Goal: Information Seeking & Learning: Learn about a topic

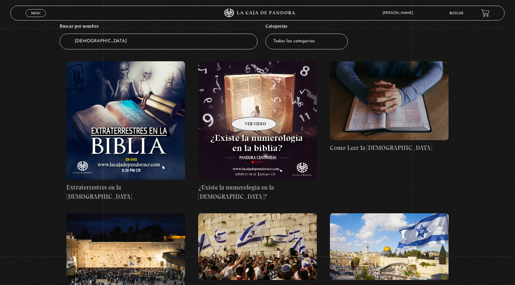
scroll to position [83, 0]
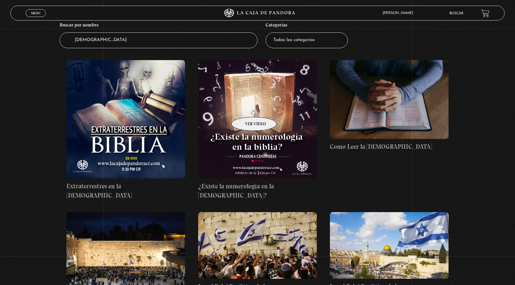
click at [246, 108] on figure at bounding box center [257, 119] width 119 height 119
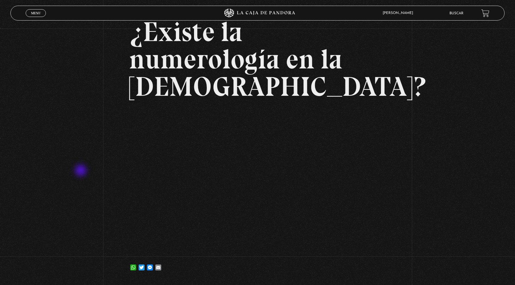
scroll to position [52, 0]
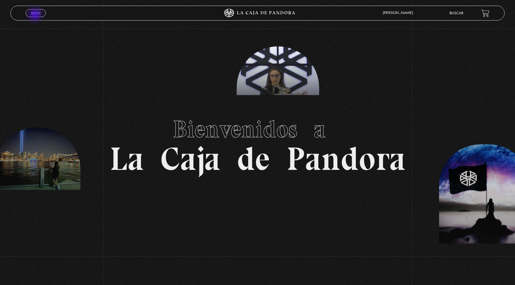
click at [36, 15] on link "Menu Cerrar" at bounding box center [36, 13] width 20 height 8
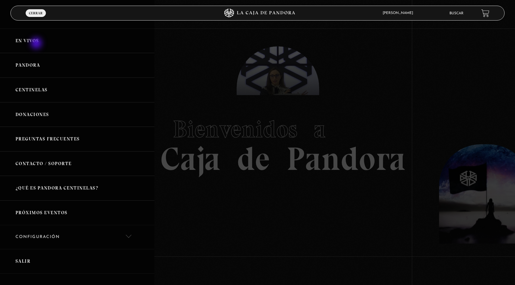
click at [37, 44] on link "En vivos" at bounding box center [77, 41] width 154 height 25
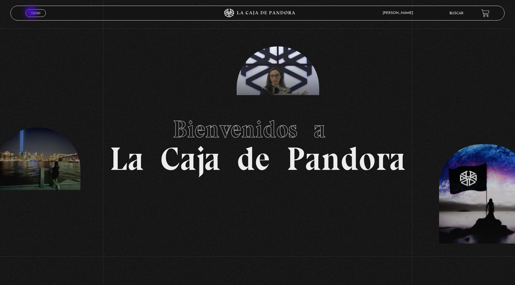
click at [32, 13] on span "Menu" at bounding box center [36, 13] width 10 height 4
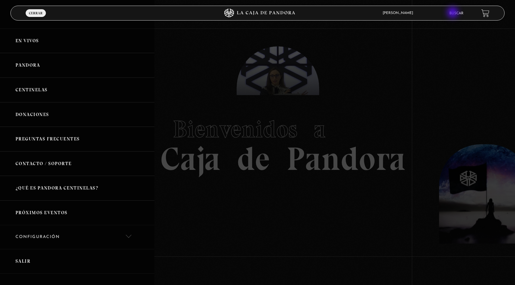
click at [453, 13] on link "Buscar" at bounding box center [456, 14] width 14 height 4
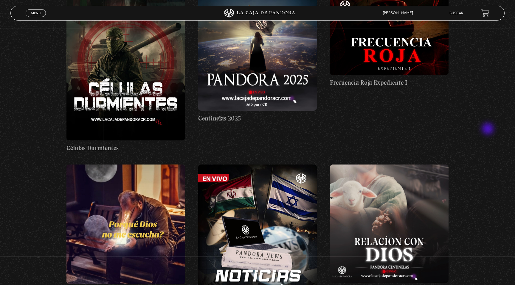
scroll to position [497, 0]
